Goal: Information Seeking & Learning: Learn about a topic

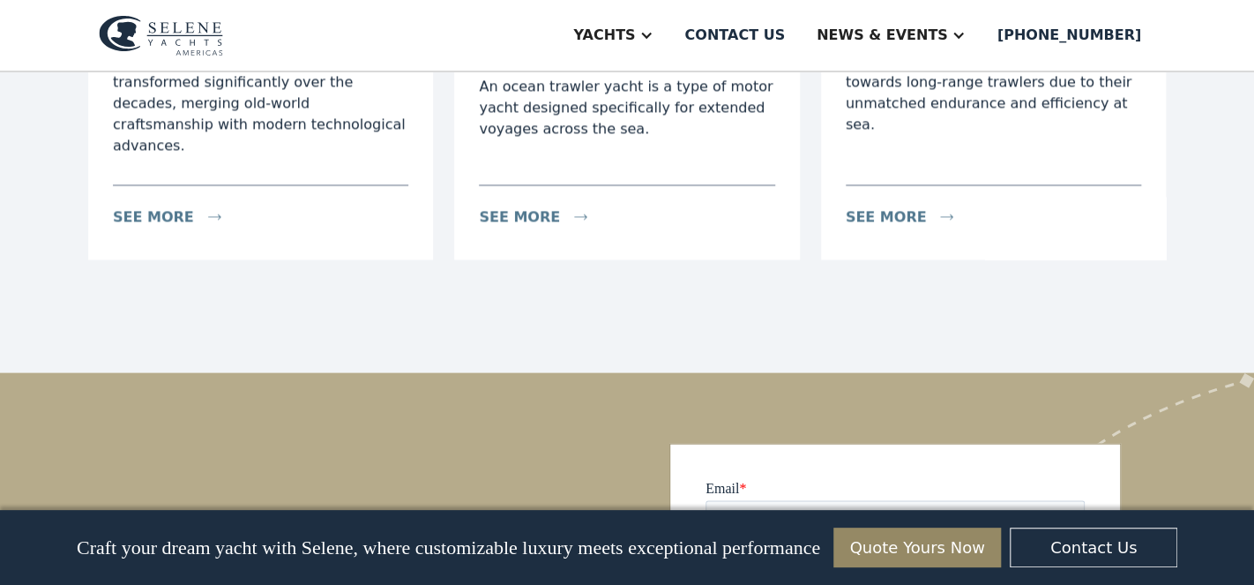
scroll to position [4190, 0]
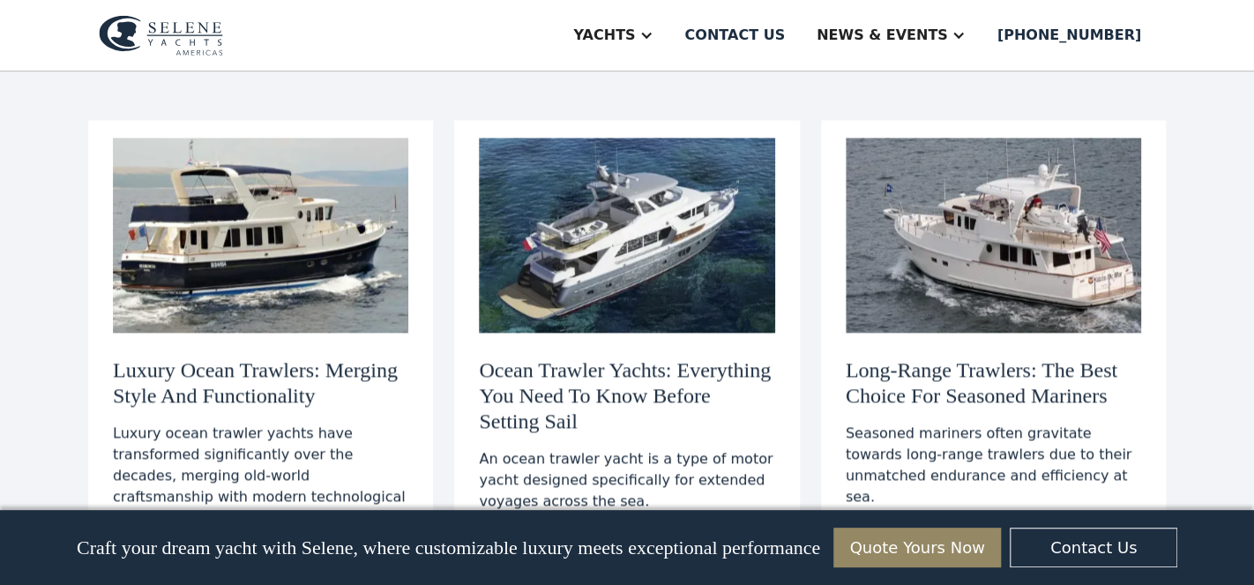
click at [969, 357] on h3 "Long-Range Trawlers: The Best Choice For Seasoned Mariners" at bounding box center [993, 382] width 295 height 51
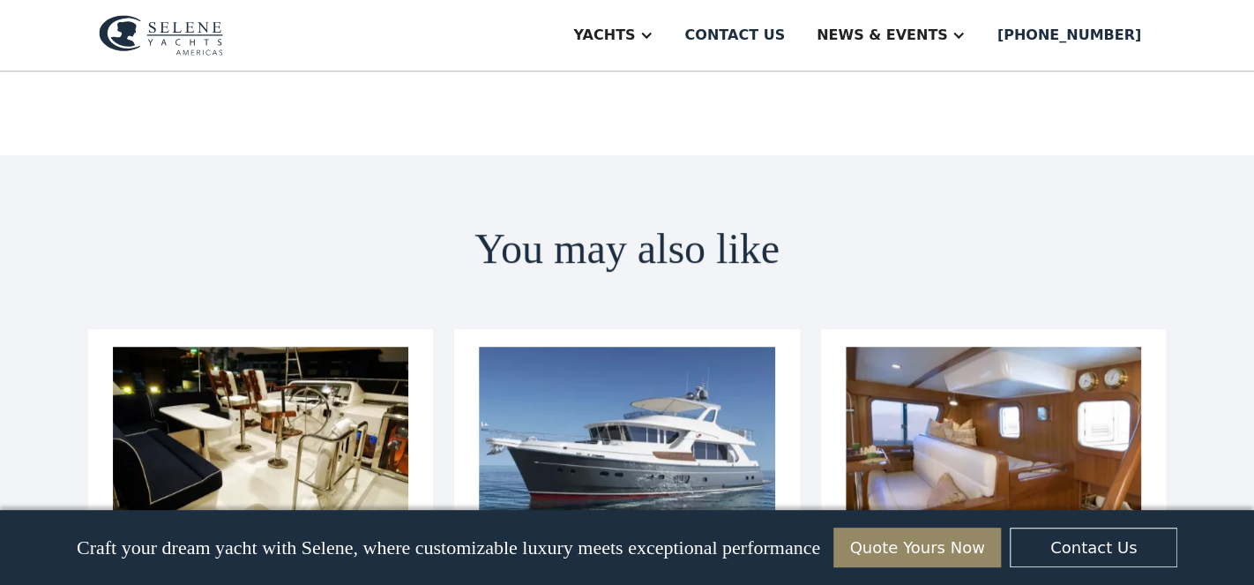
scroll to position [6144, 0]
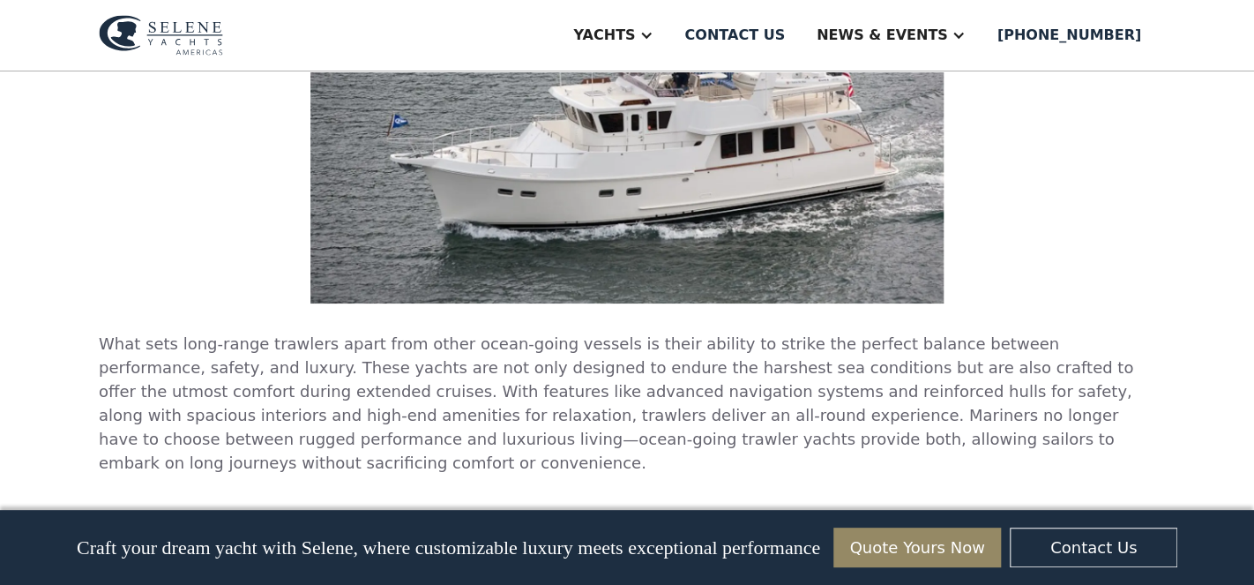
click at [158, 36] on img at bounding box center [161, 35] width 124 height 41
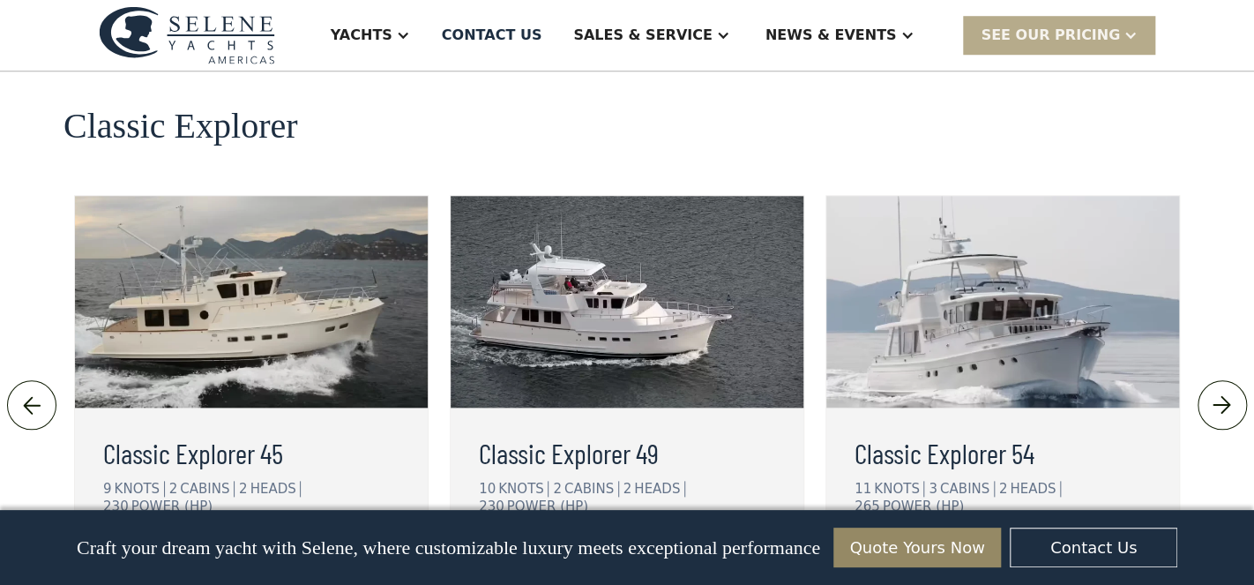
scroll to position [3817, 0]
click at [162, 549] on div "view details" at bounding box center [174, 559] width 99 height 21
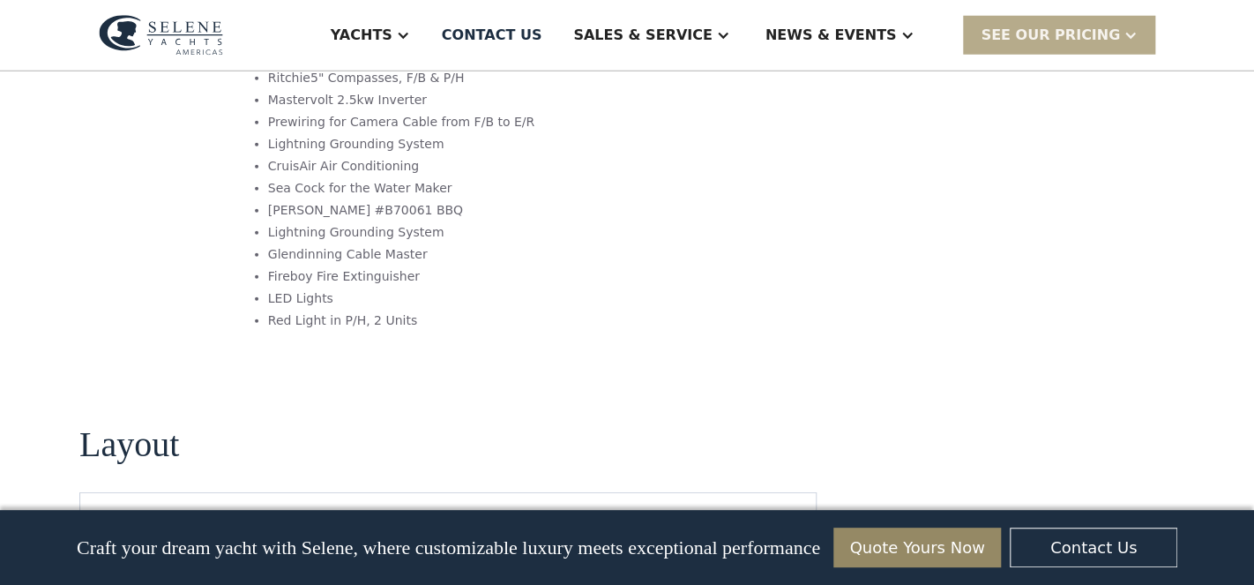
scroll to position [2514, 0]
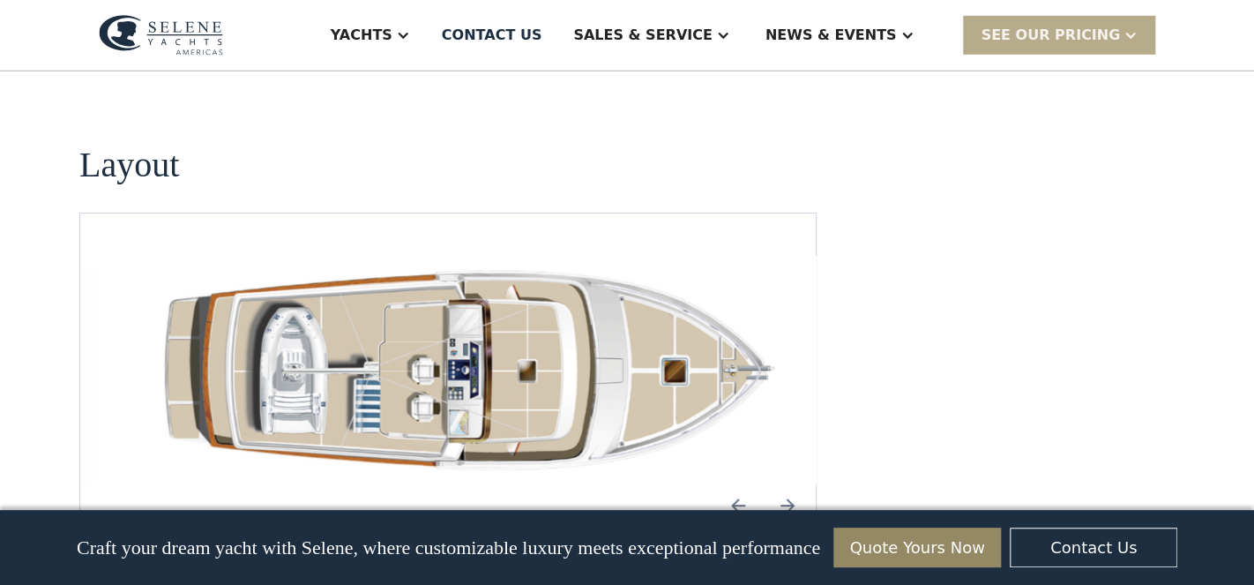
click at [737, 484] on img "Previous slide" at bounding box center [738, 505] width 42 height 42
click at [739, 484] on img "Previous slide" at bounding box center [738, 505] width 42 height 42
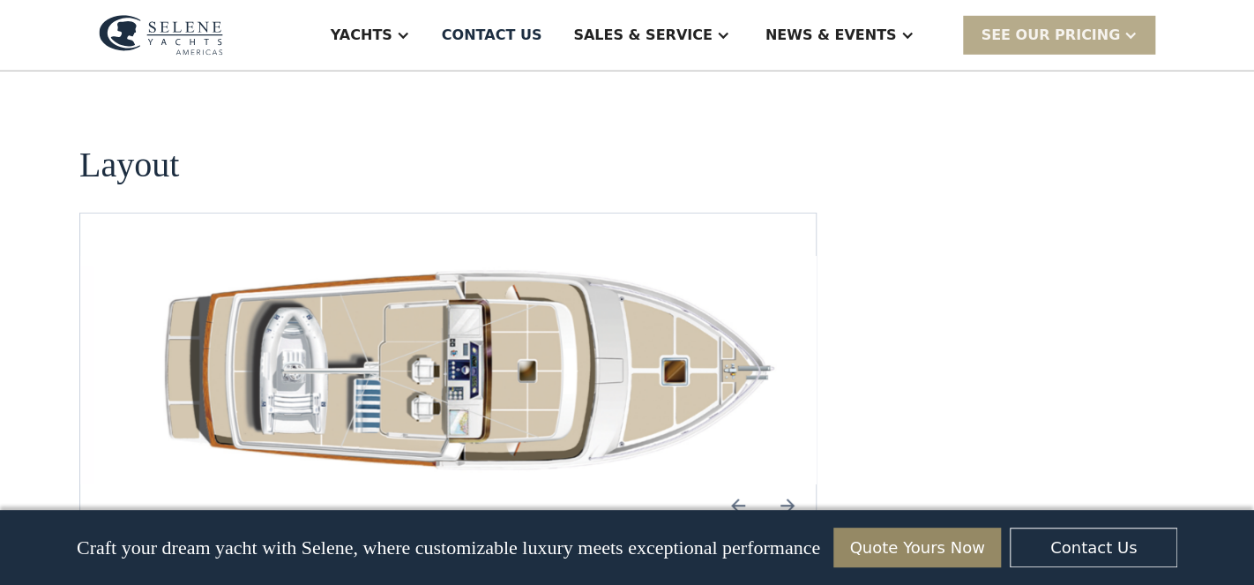
click at [788, 484] on img "Next slide" at bounding box center [787, 505] width 42 height 42
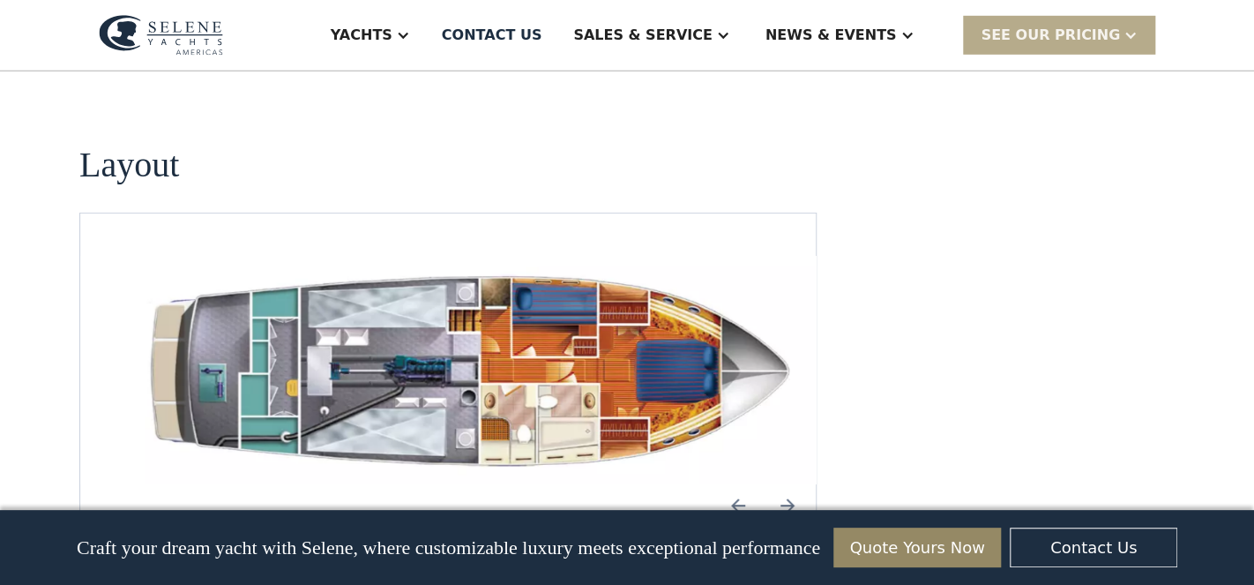
click at [789, 484] on img "Next slide" at bounding box center [787, 505] width 42 height 42
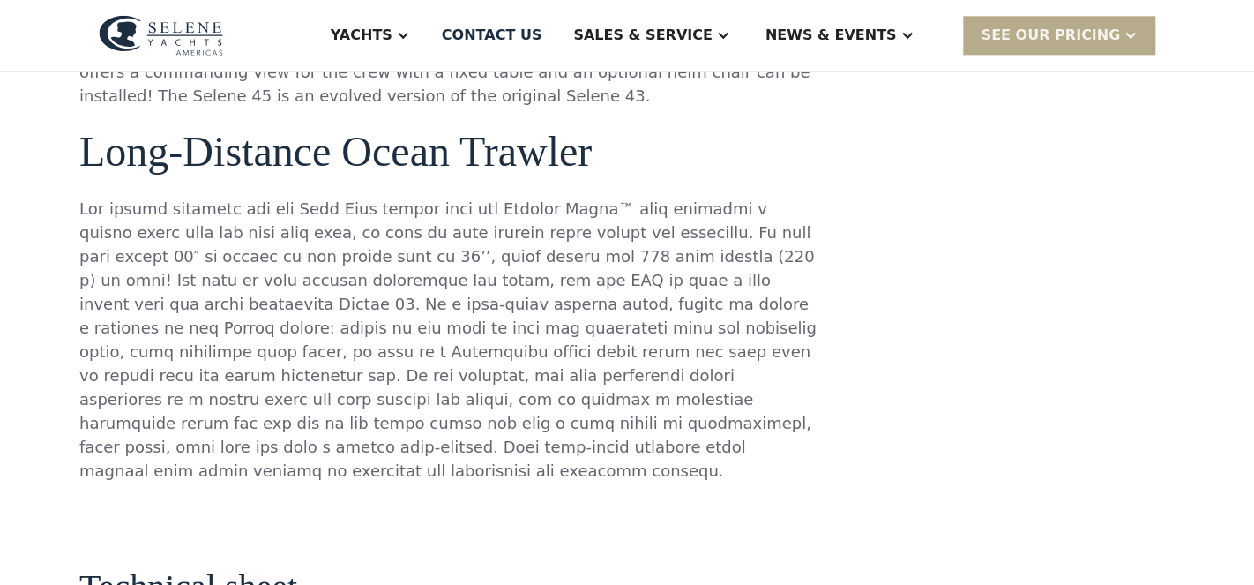
scroll to position [1117, 0]
